Goal: Complete application form: Complete application form

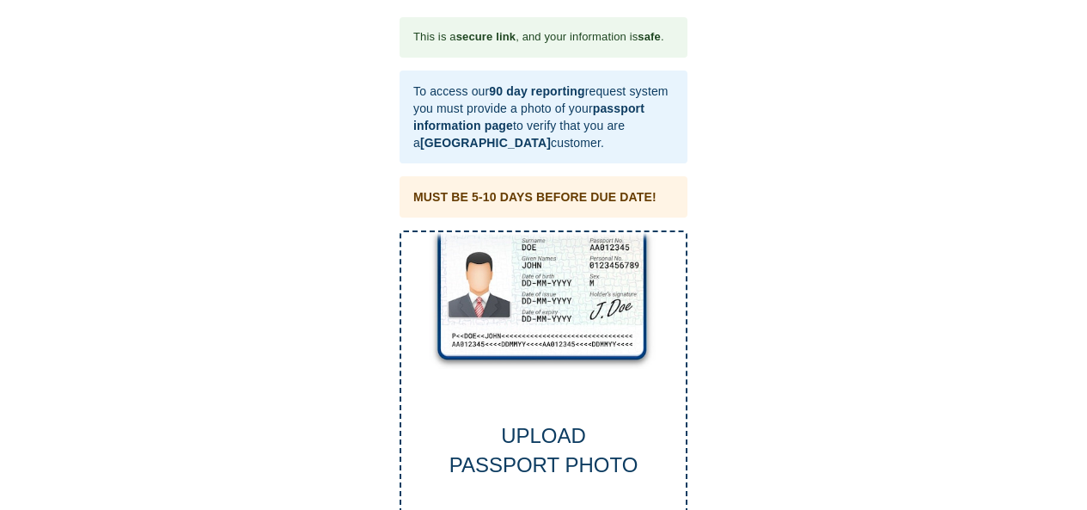
scroll to position [88, 0]
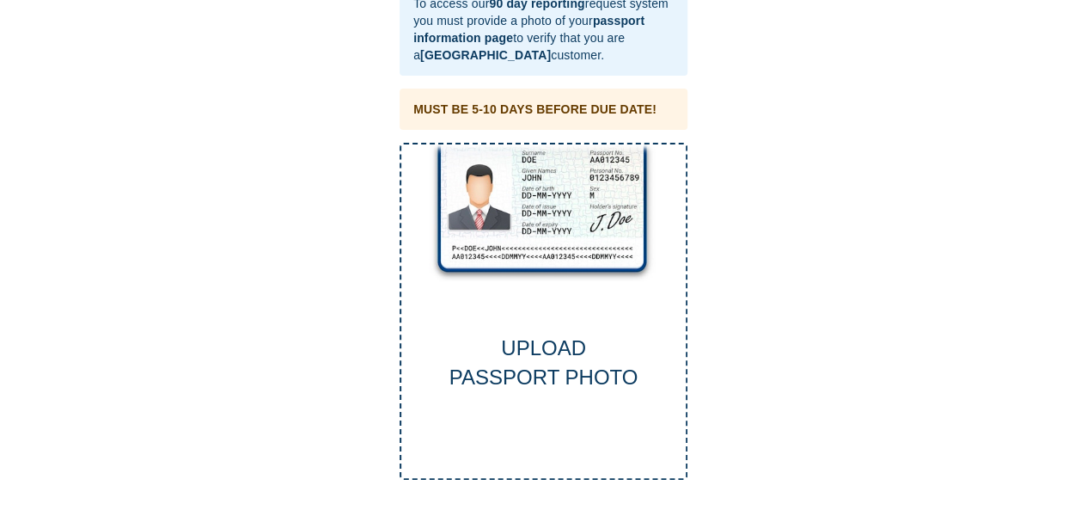
click at [518, 301] on div "UPLOAD PASSPORT PHOTO" at bounding box center [544, 312] width 288 height 338
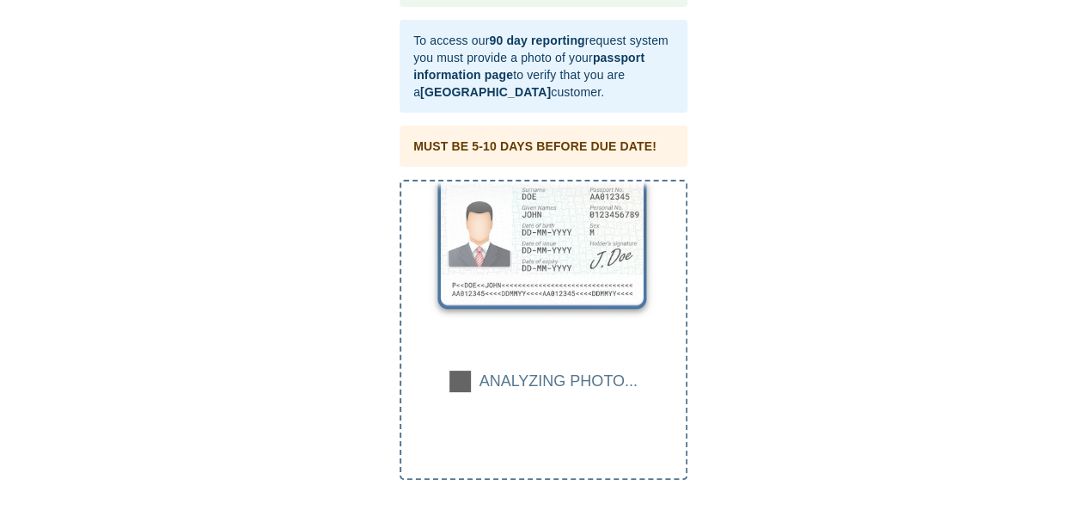
scroll to position [50, 0]
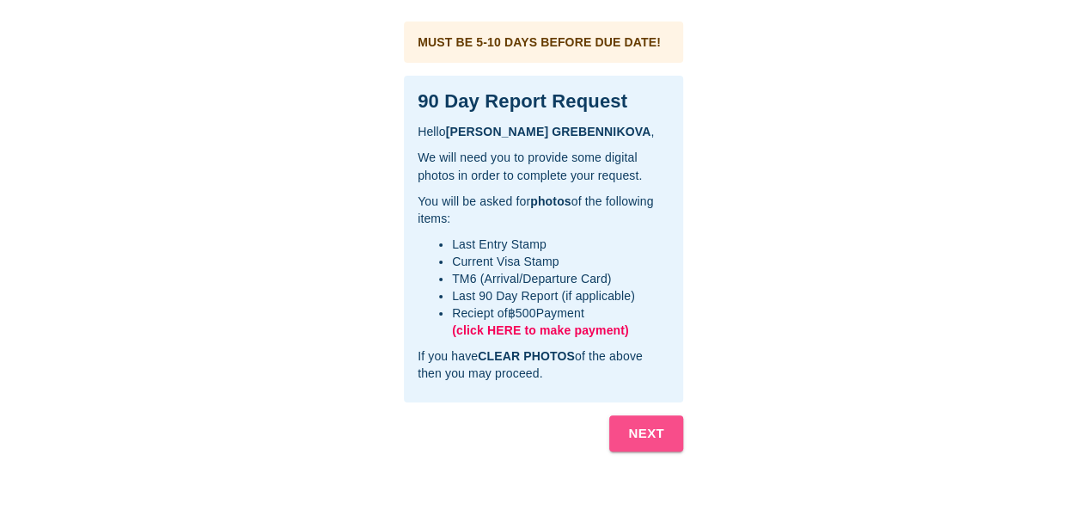
click at [636, 431] on b "NEXT" at bounding box center [646, 433] width 36 height 22
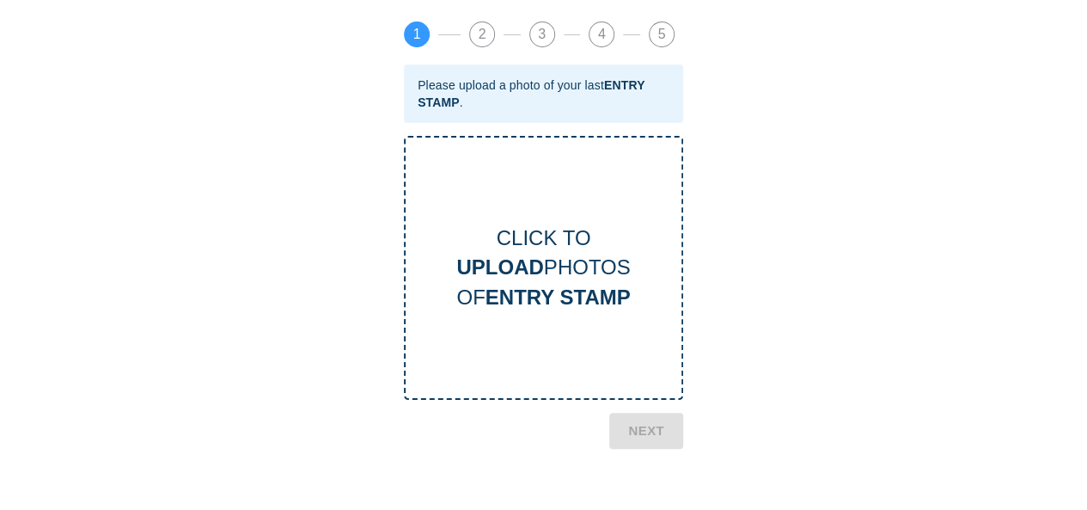
click at [535, 315] on div "CLICK TO UPLOAD PHOTOS OF ENTRY STAMP" at bounding box center [543, 268] width 279 height 264
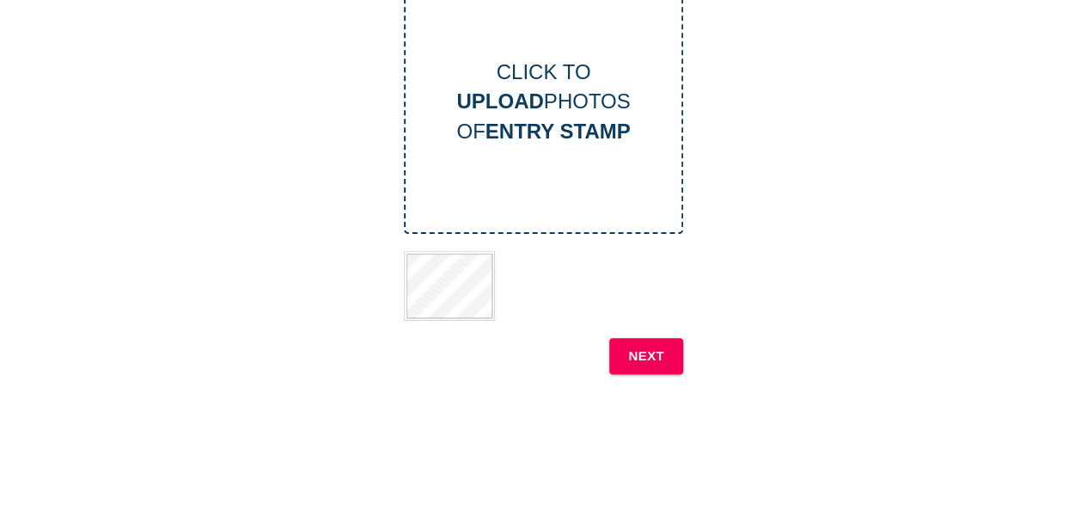
scroll to position [172, 0]
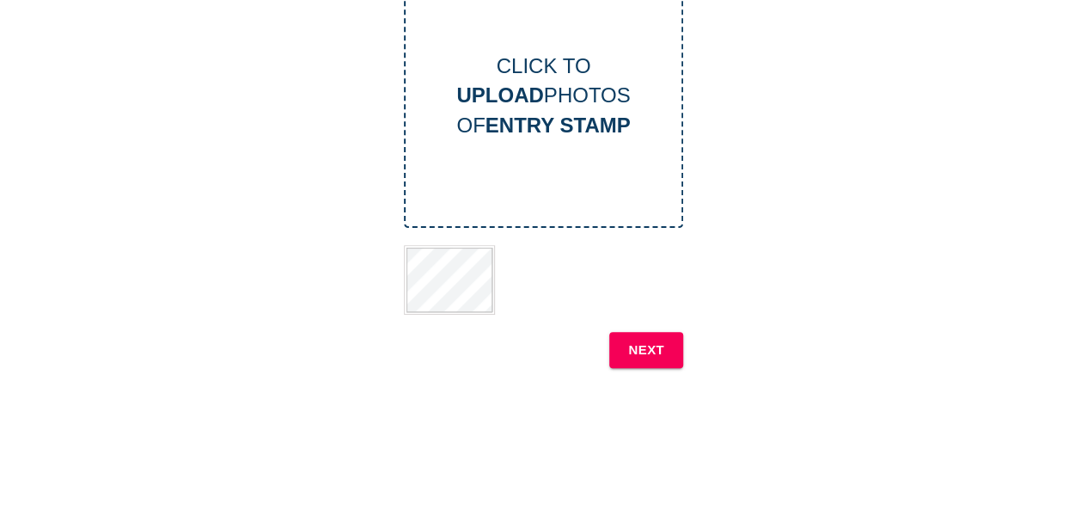
click at [670, 363] on button "NEXT" at bounding box center [646, 350] width 74 height 36
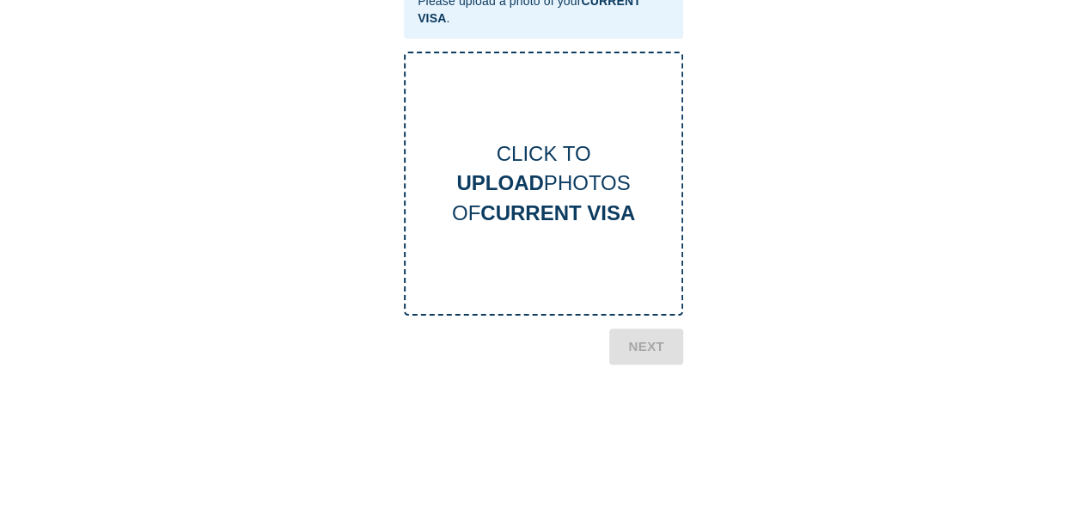
scroll to position [0, 0]
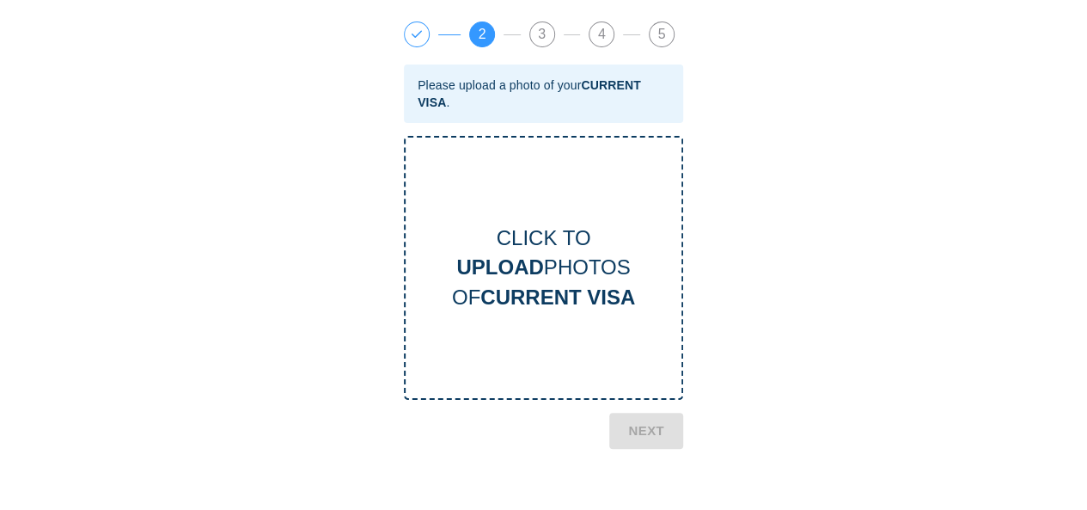
click at [605, 223] on div "CLICK TO UPLOAD PHOTOS OF CURRENT VISA" at bounding box center [543, 268] width 279 height 264
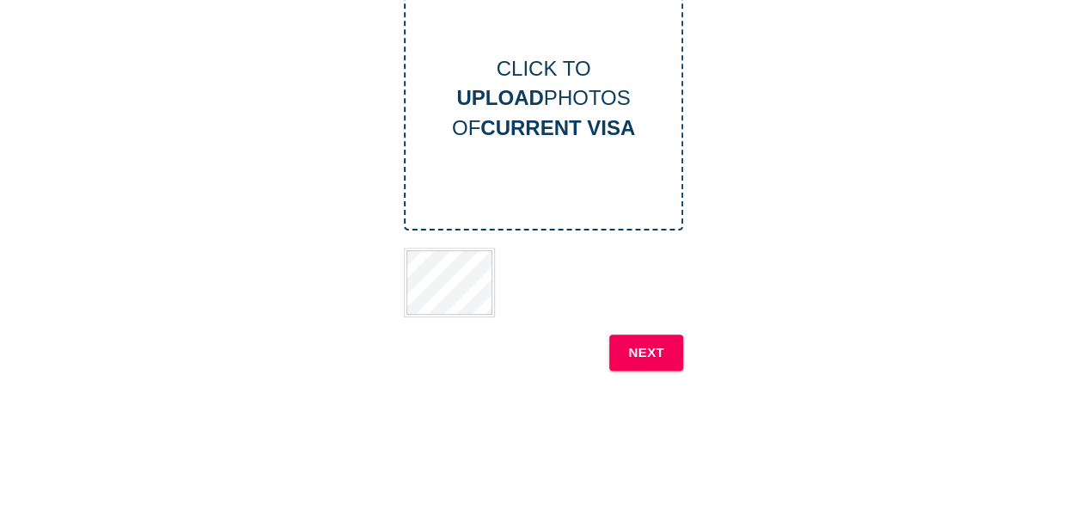
scroll to position [172, 0]
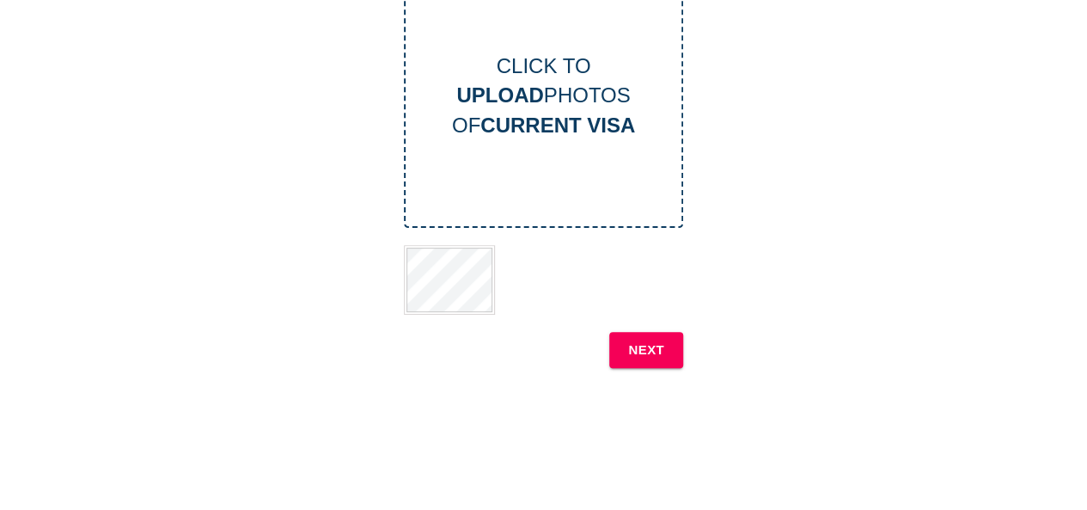
click at [670, 348] on button "NEXT" at bounding box center [646, 350] width 74 height 36
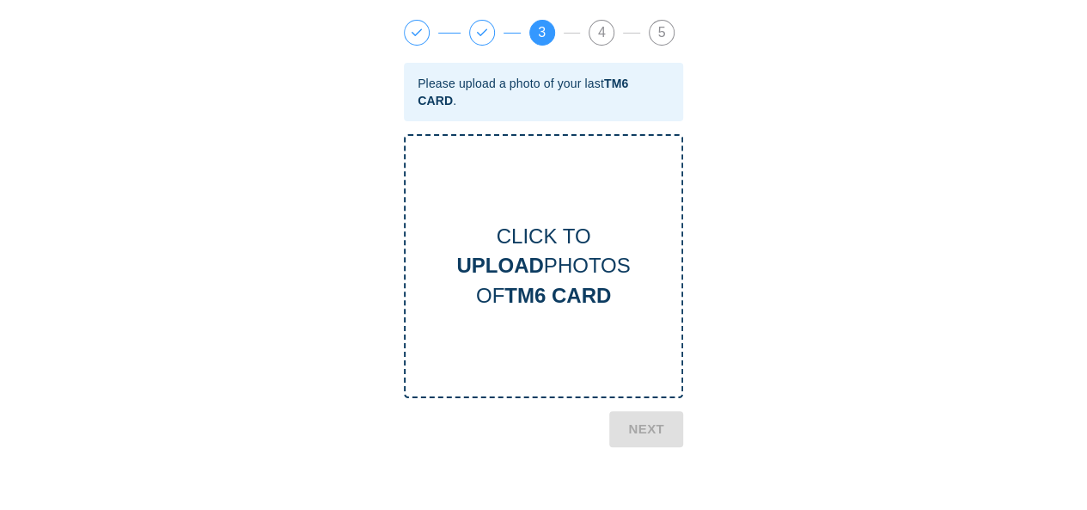
scroll to position [0, 0]
click at [600, 262] on div "CLICK TO UPLOAD PHOTOS OF TM6 CARD" at bounding box center [544, 267] width 276 height 89
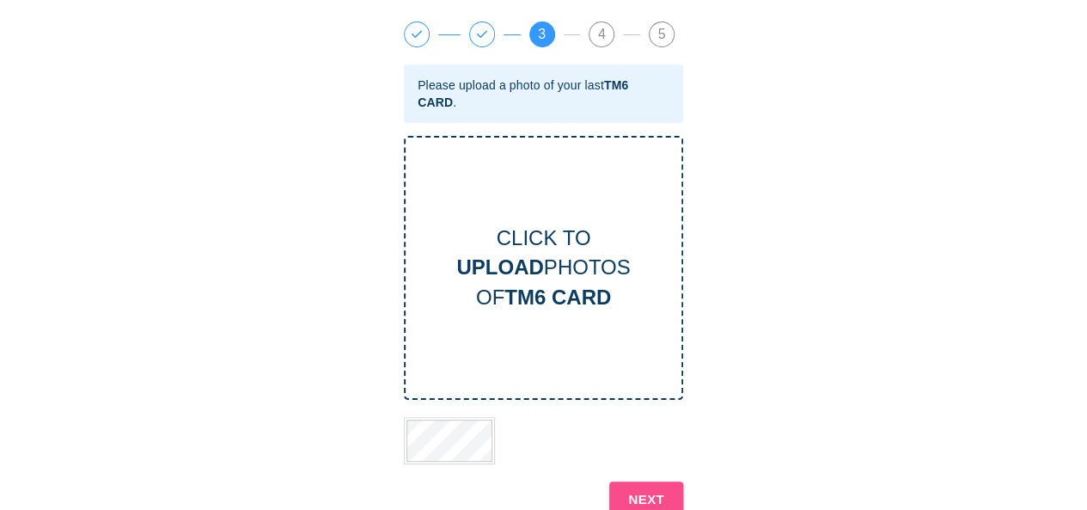
click at [642, 486] on button "NEXT" at bounding box center [646, 499] width 74 height 36
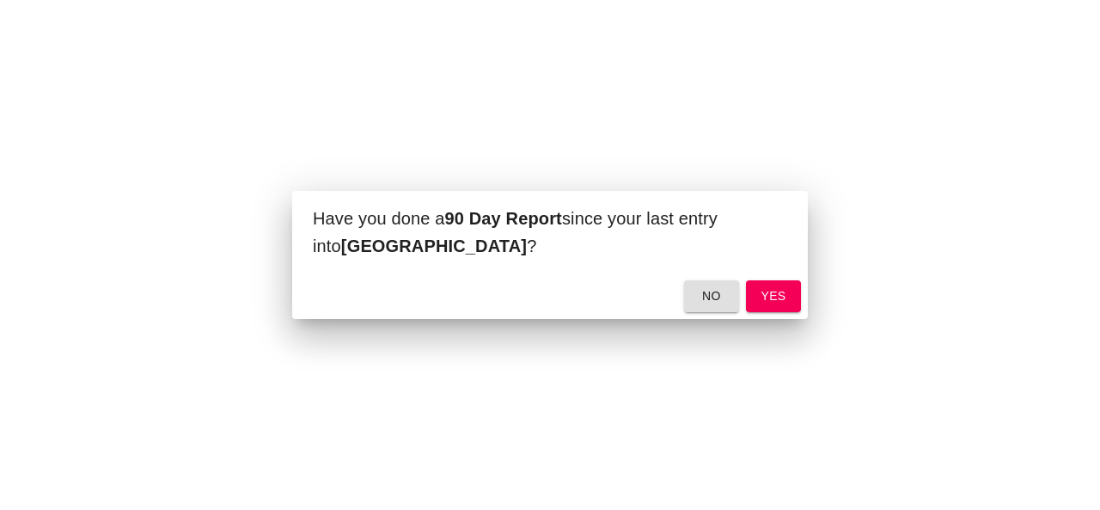
click at [767, 301] on span "yes" at bounding box center [773, 295] width 27 height 21
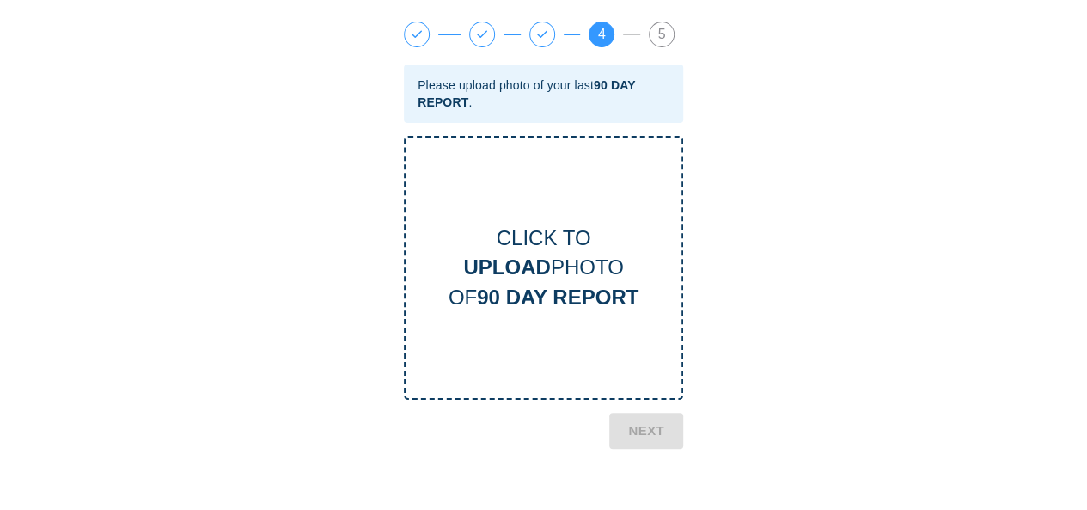
click at [592, 298] on b "90 DAY REPORT" at bounding box center [558, 296] width 162 height 23
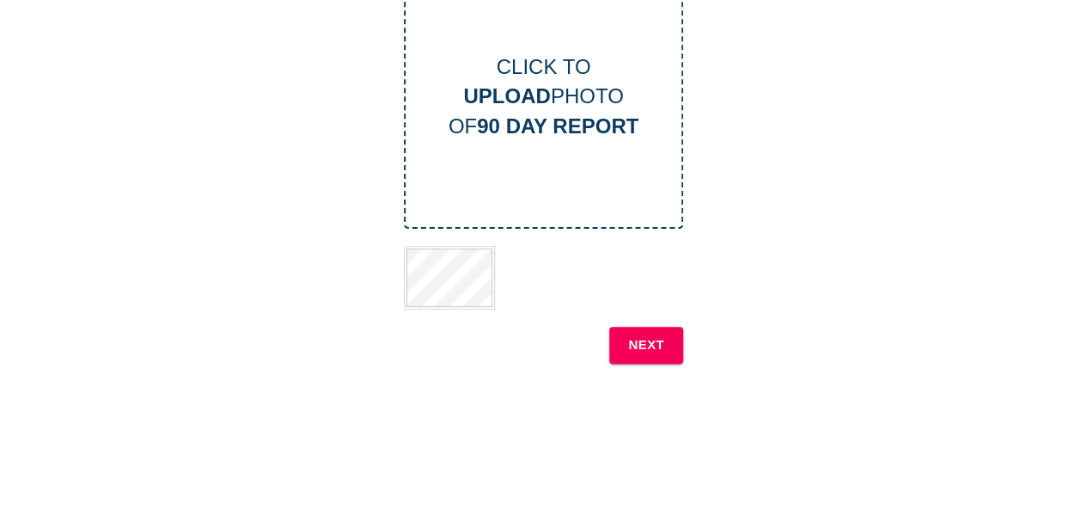
scroll to position [172, 0]
click at [648, 351] on b "NEXT" at bounding box center [646, 344] width 36 height 22
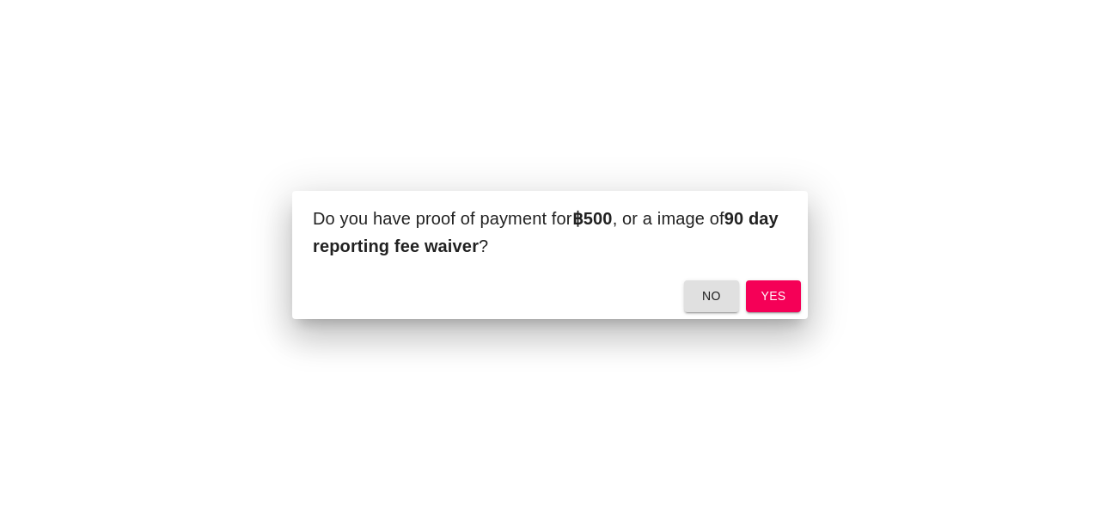
click at [765, 299] on span "yes" at bounding box center [773, 295] width 27 height 21
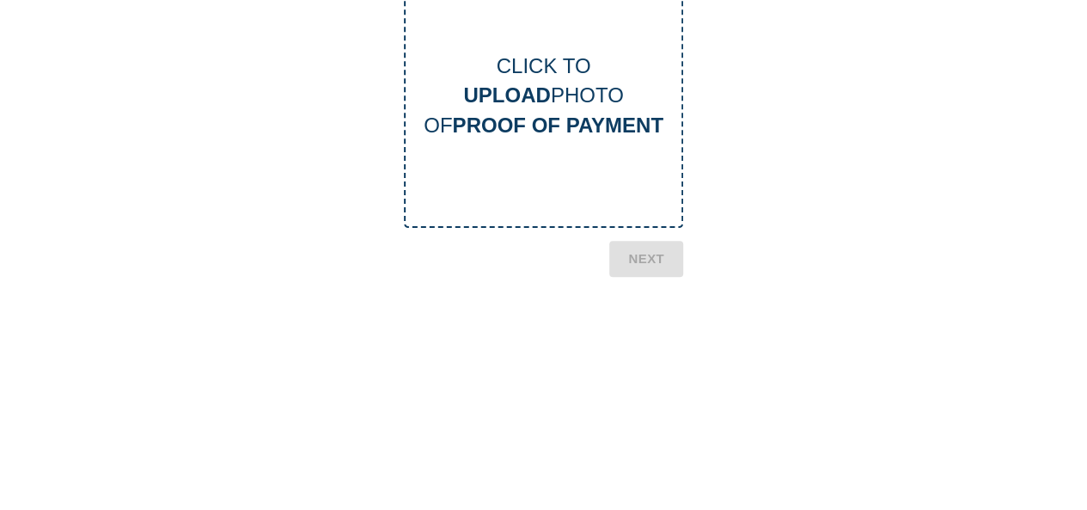
click at [632, 168] on div "CLICK TO UPLOAD PHOTO OF PROOF OF PAYMENT" at bounding box center [543, 96] width 279 height 264
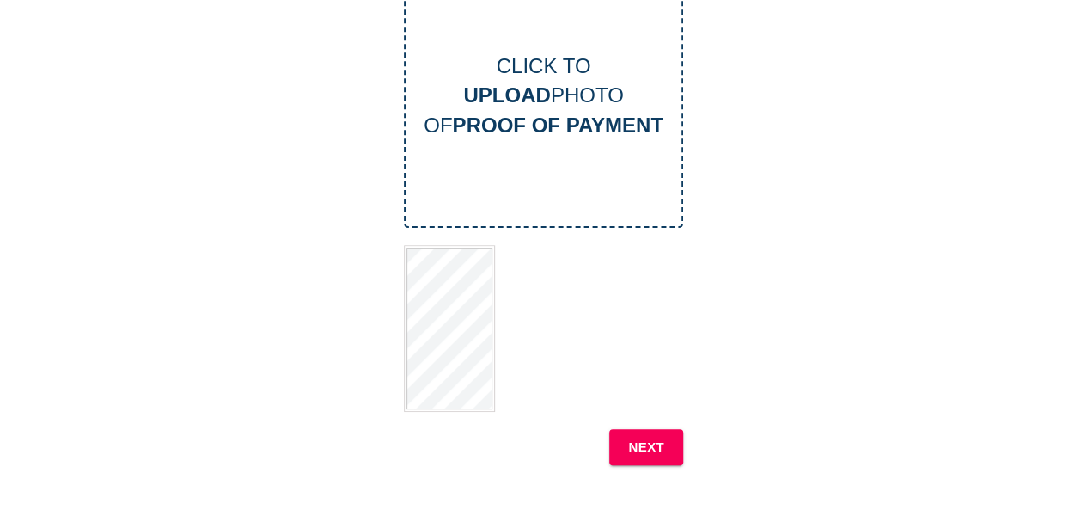
click at [642, 446] on b "NEXT" at bounding box center [646, 447] width 36 height 22
